Goal: Navigation & Orientation: Find specific page/section

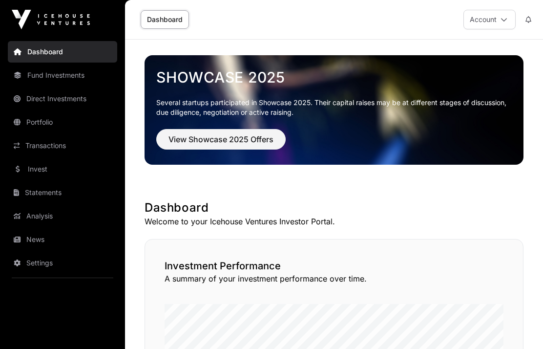
click at [37, 47] on link "Dashboard" at bounding box center [62, 51] width 109 height 21
click at [41, 69] on link "Fund Investments" at bounding box center [62, 74] width 109 height 21
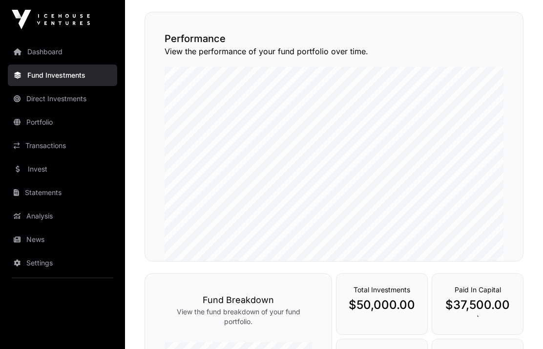
scroll to position [117, 0]
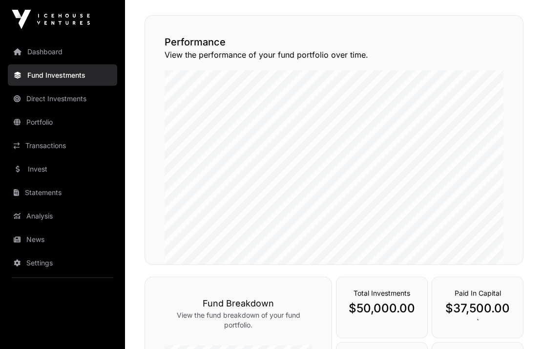
click at [46, 97] on link "Direct Investments" at bounding box center [62, 98] width 109 height 21
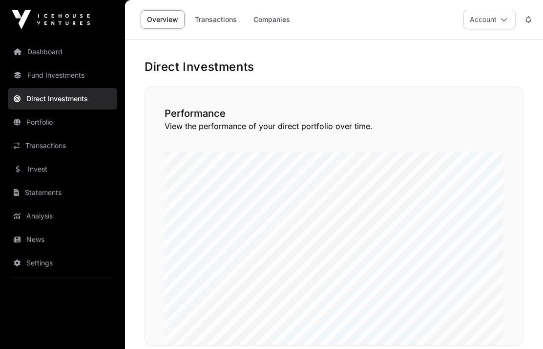
click at [43, 75] on link "Fund Investments" at bounding box center [62, 74] width 109 height 21
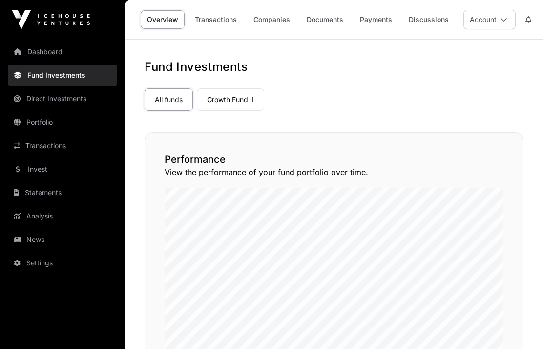
click at [44, 53] on link "Dashboard" at bounding box center [62, 51] width 109 height 21
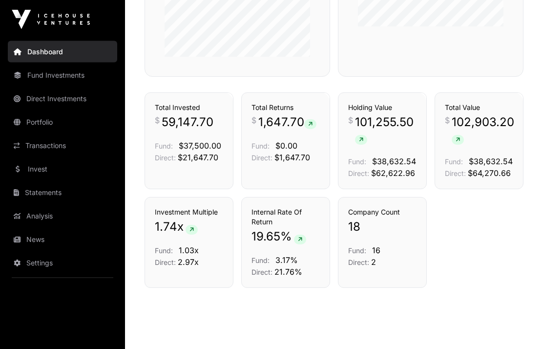
scroll to position [660, 0]
